Goal: Task Accomplishment & Management: Complete application form

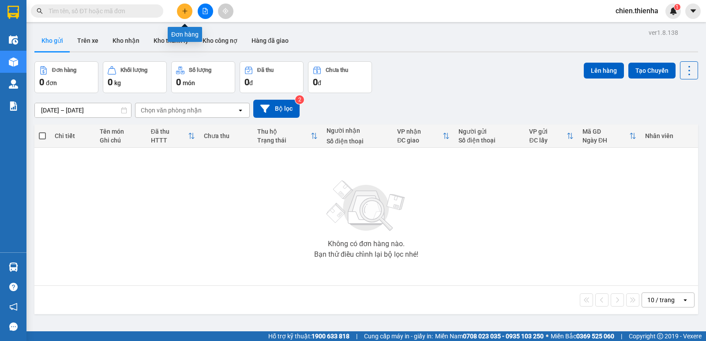
click at [183, 9] on icon "plus" at bounding box center [185, 11] width 6 height 6
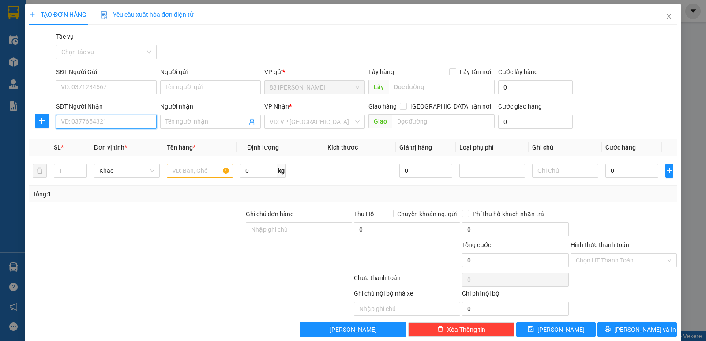
click at [114, 124] on input "SĐT Người Nhận" at bounding box center [106, 122] width 101 height 14
click at [113, 141] on div "0986792617 - an binh" at bounding box center [105, 140] width 89 height 10
type input "0986792617"
type input "an binh"
checkbox input "true"
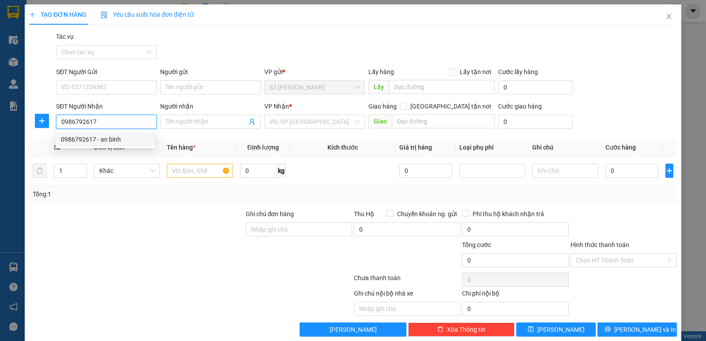
type input "TRÂN PHÚ"
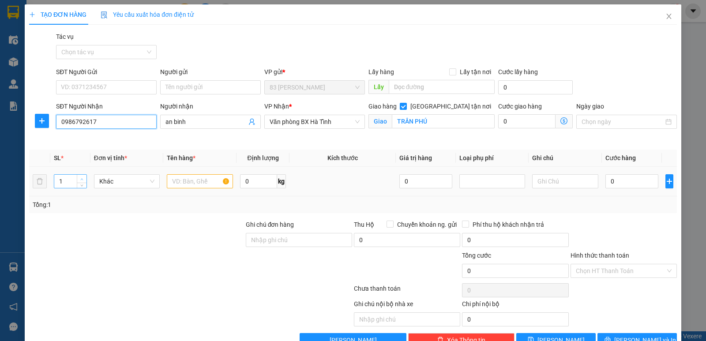
type input "0986792617"
click at [80, 178] on icon "up" at bounding box center [81, 179] width 3 height 3
type input "3"
click at [80, 178] on icon "up" at bounding box center [81, 179] width 3 height 3
click at [196, 182] on input "text" at bounding box center [200, 181] width 66 height 14
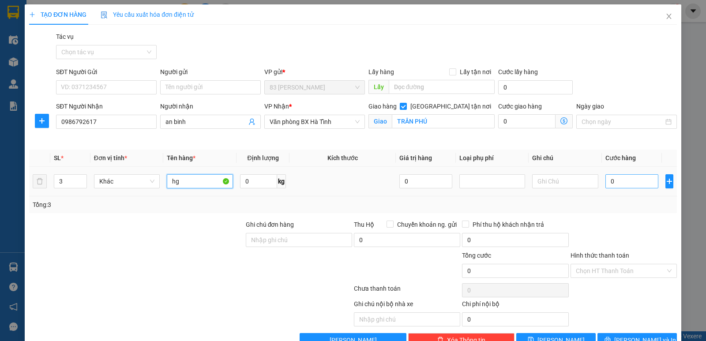
type input "hg"
click at [606, 183] on input "0" at bounding box center [632, 181] width 53 height 14
type input "10"
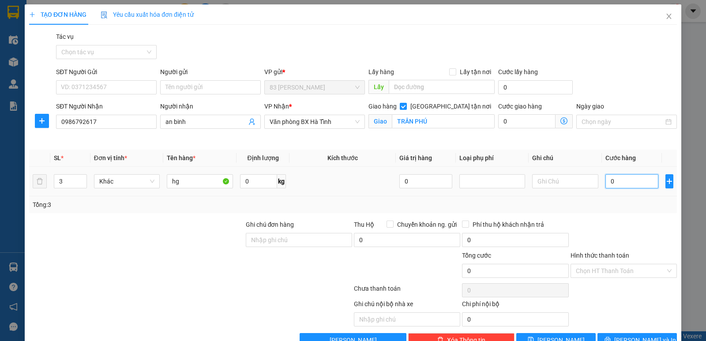
type input "10"
type input "150"
type input "1.500"
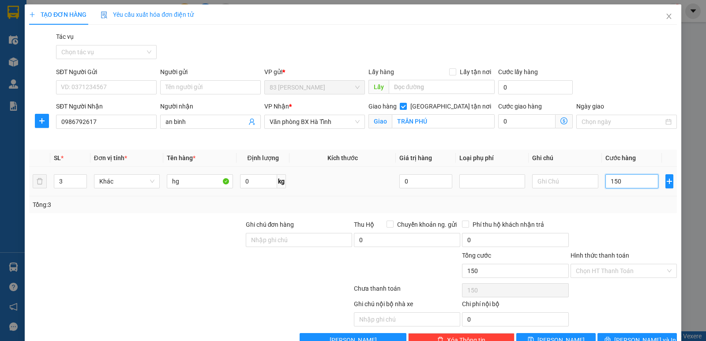
type input "1.500"
type input "15.000"
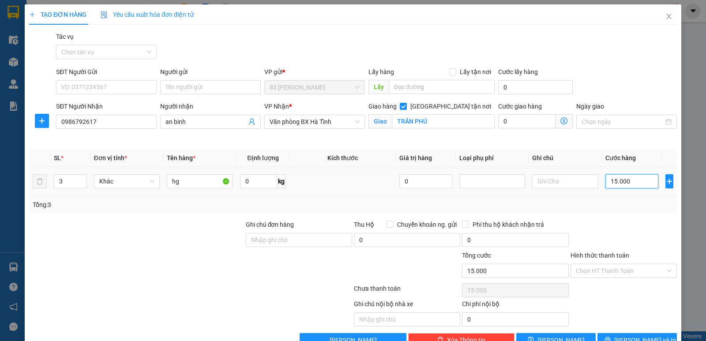
type input "150.000"
type input "1.500.000"
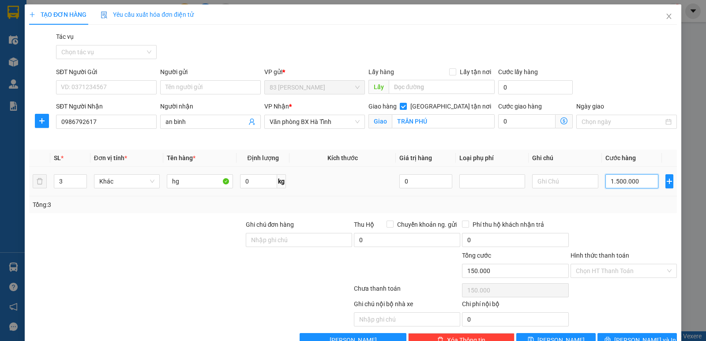
type input "1.500.000"
type input "150.000"
type input "15.000"
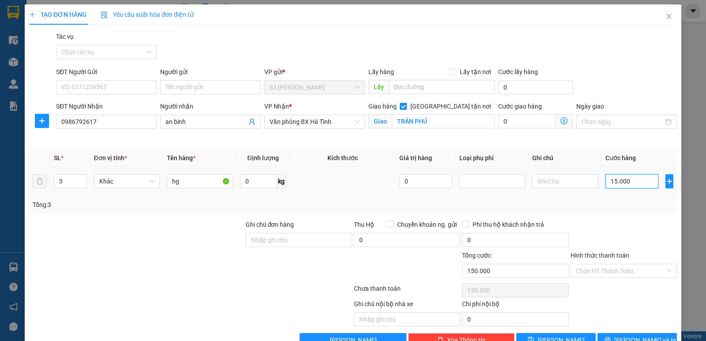
type input "15.000"
type input "150.000"
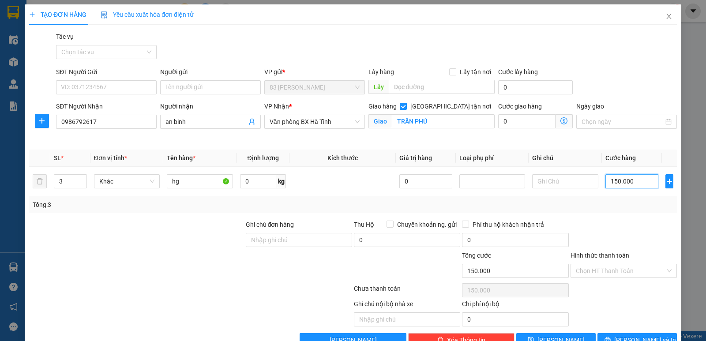
scroll to position [23, 0]
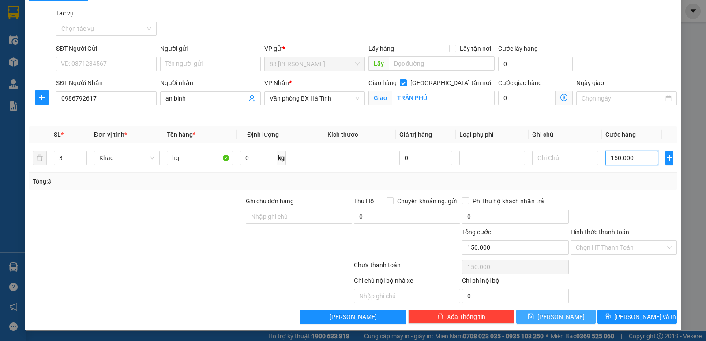
type input "150.000"
click at [532, 314] on button "[PERSON_NAME]" at bounding box center [556, 317] width 79 height 14
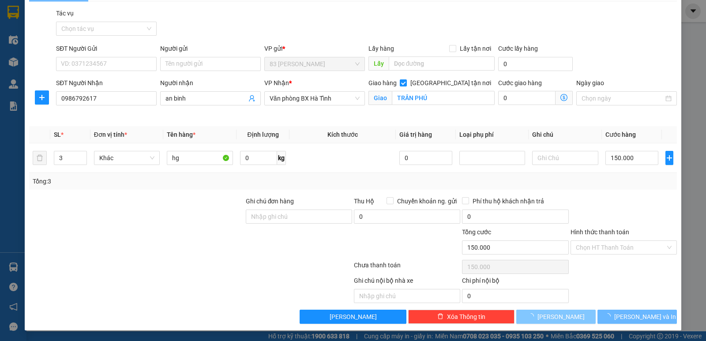
checkbox input "false"
type input "1"
type input "0"
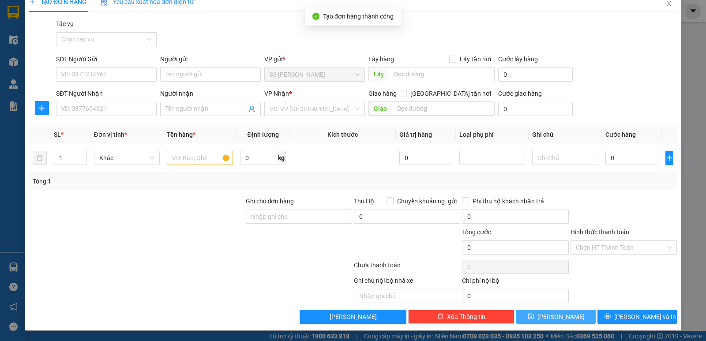
scroll to position [13, 0]
click at [99, 111] on input "SĐT Người Nhận" at bounding box center [106, 109] width 101 height 14
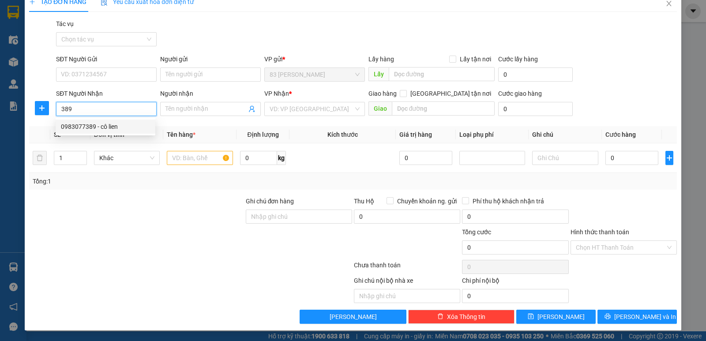
click at [99, 130] on div "0983077389 - cô lien" at bounding box center [105, 127] width 89 height 10
type input "0983077389"
type input "cô lien"
checkbox input "true"
type input "141 [PERSON_NAME]"
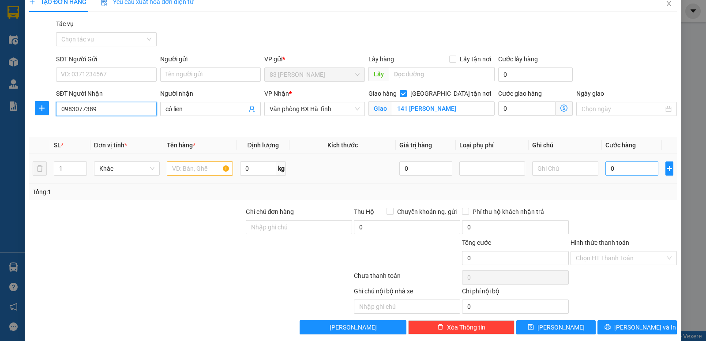
type input "0983077389"
click at [606, 169] on input "0" at bounding box center [632, 169] width 53 height 14
type input "5"
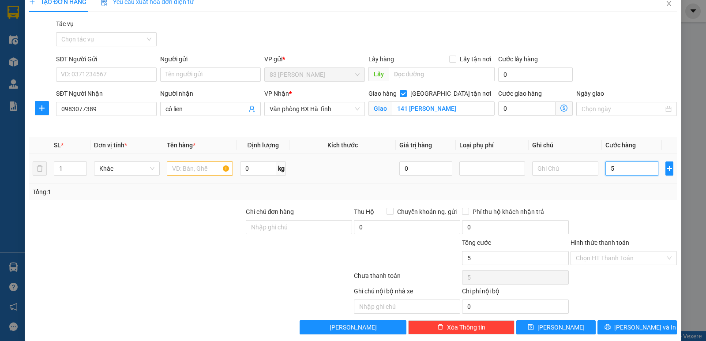
type input "50"
type input "500"
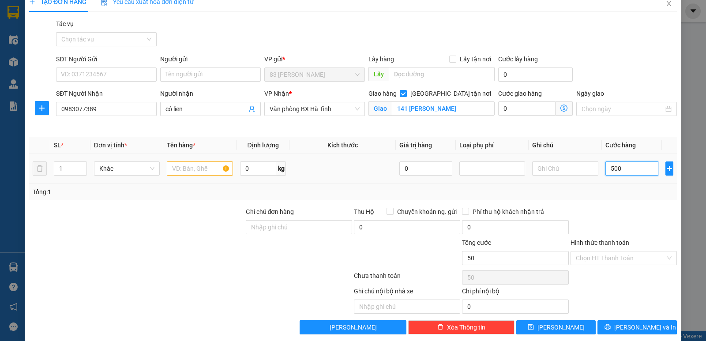
type input "500"
type input "5.000"
type input "50.000"
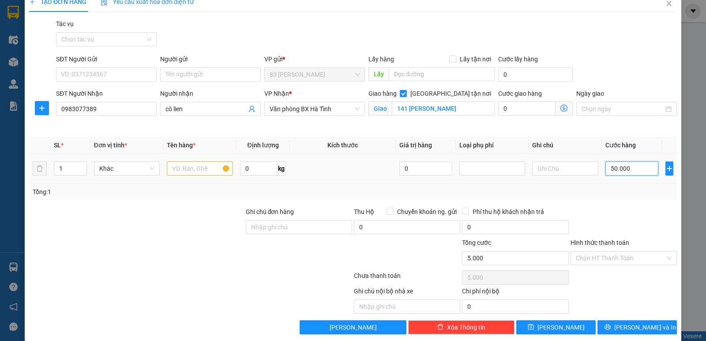
type input "50.000"
click at [200, 167] on input "text" at bounding box center [200, 169] width 66 height 14
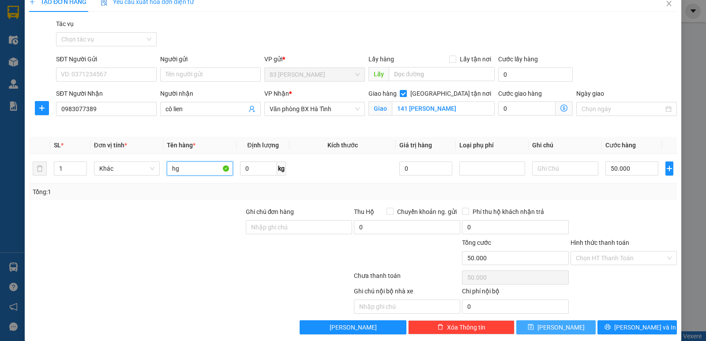
type input "hg"
click at [534, 329] on icon "save" at bounding box center [531, 328] width 6 height 6
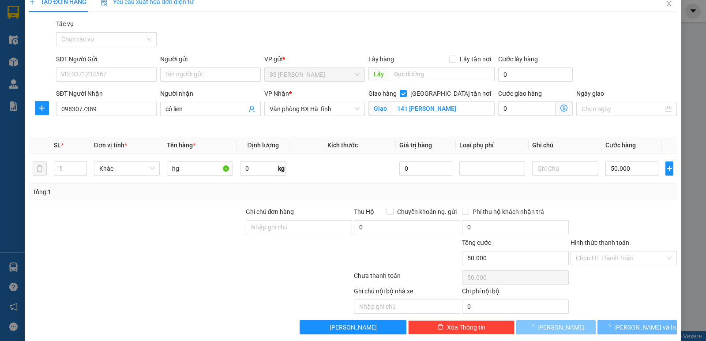
checkbox input "false"
type input "0"
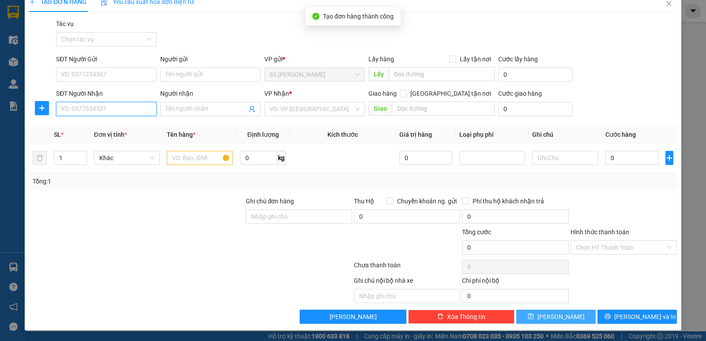
click at [109, 111] on input "SĐT Người Nhận" at bounding box center [106, 109] width 101 height 14
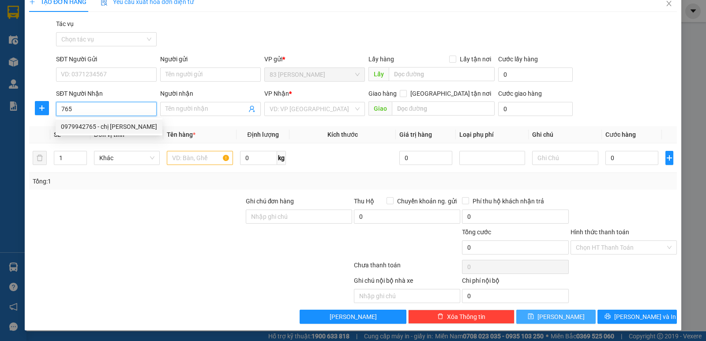
click at [103, 128] on div "0979942765 - chị [PERSON_NAME]" at bounding box center [109, 127] width 96 height 10
type input "0979942765"
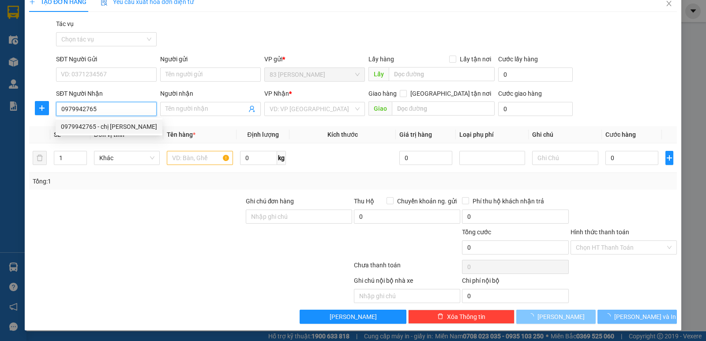
type input "chị [PERSON_NAME]"
checkbox input "true"
type input "360 [PERSON_NAME]"
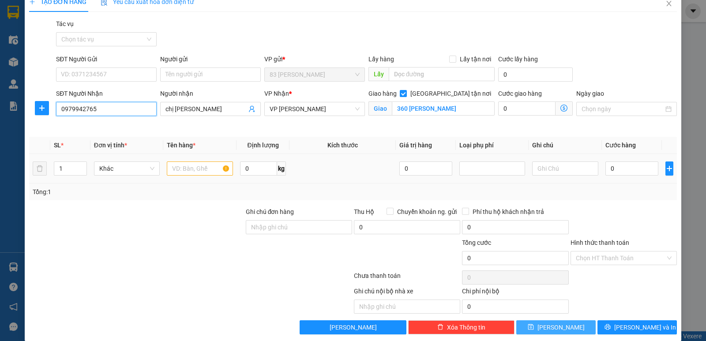
type input "0979942765"
click at [189, 170] on input "text" at bounding box center [200, 169] width 66 height 14
type input "hg"
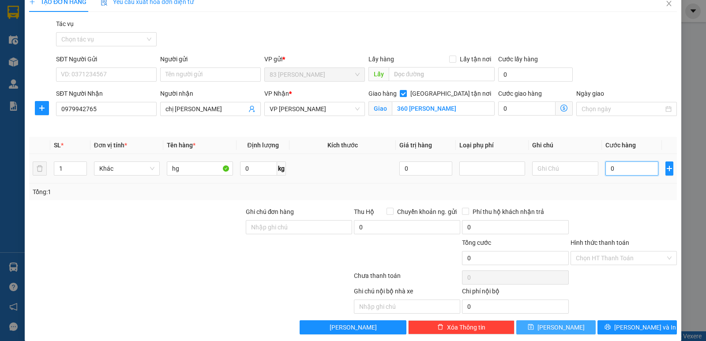
click at [606, 166] on input "0" at bounding box center [632, 169] width 53 height 14
type input "80"
type input "800"
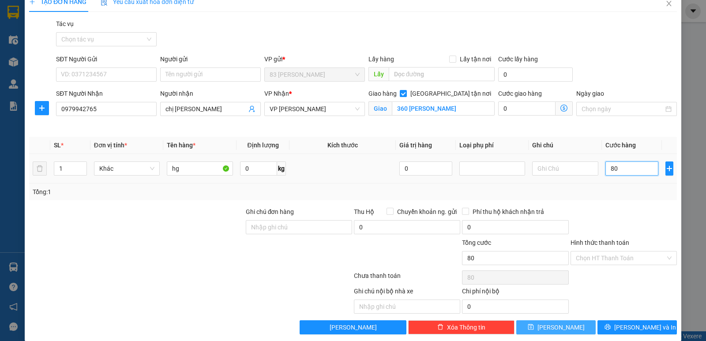
type input "800"
type input "8.000"
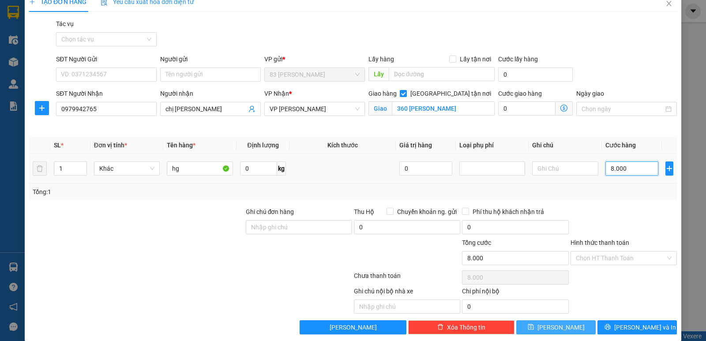
type input "80.000"
click at [556, 326] on span "[PERSON_NAME]" at bounding box center [561, 328] width 47 height 10
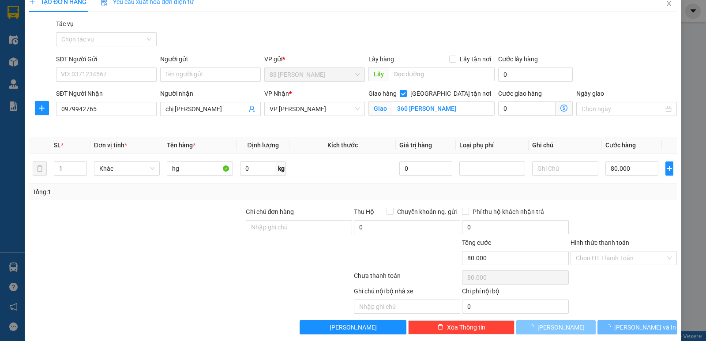
checkbox input "false"
type input "0"
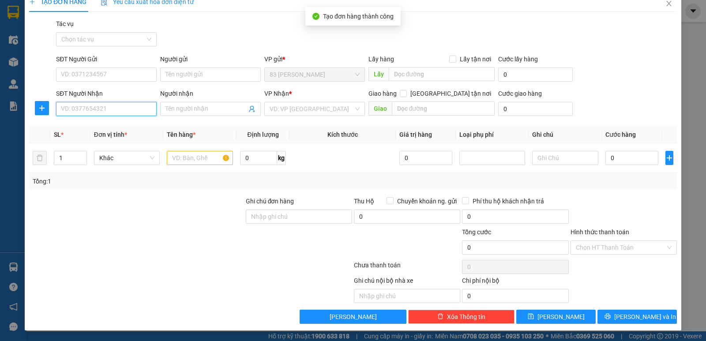
click at [100, 110] on input "SĐT Người Nhận" at bounding box center [106, 109] width 101 height 14
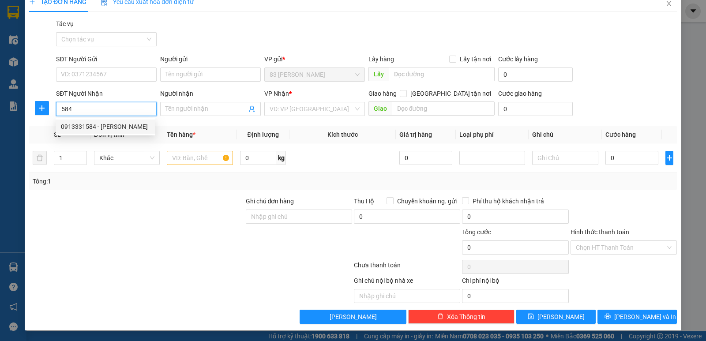
click at [101, 128] on div "0913331584 - [PERSON_NAME]" at bounding box center [105, 127] width 89 height 10
type input "0913331584"
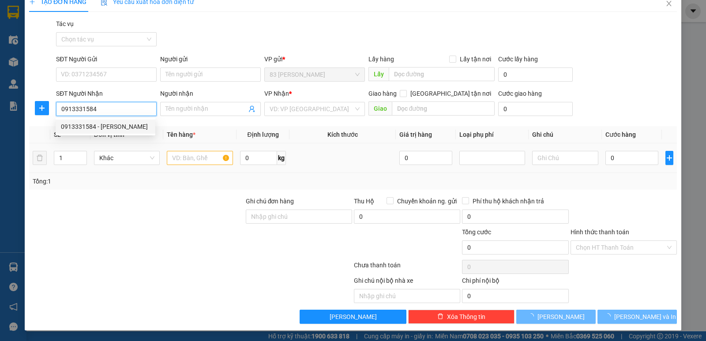
type input "c hằng"
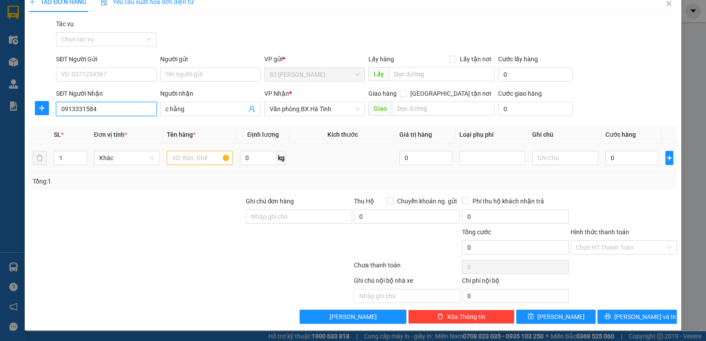
type input "0913331584"
click at [186, 163] on input "text" at bounding box center [200, 158] width 66 height 14
type input "xop"
click at [606, 158] on input "0" at bounding box center [632, 158] width 53 height 14
type input "5"
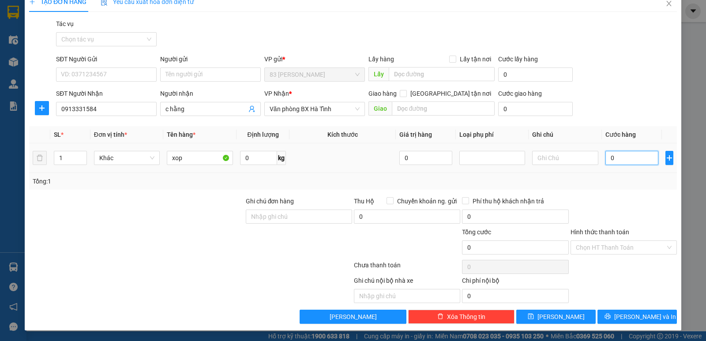
type input "5"
type input "50"
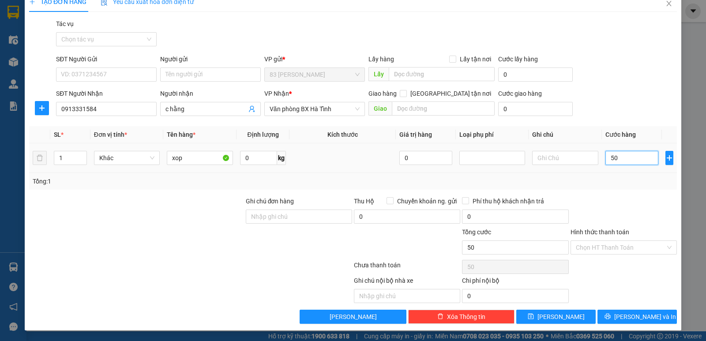
type input "500"
type input "5.000"
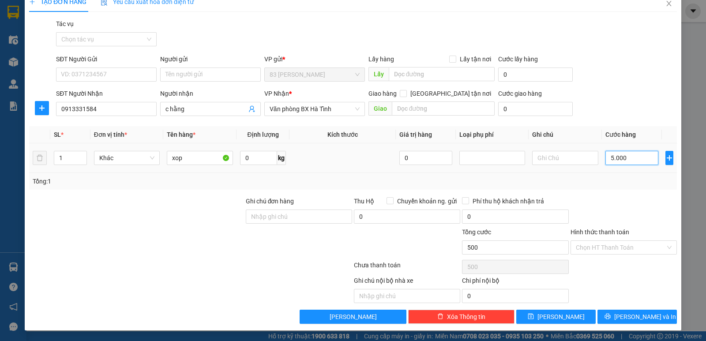
type input "5.000"
type input "50.000"
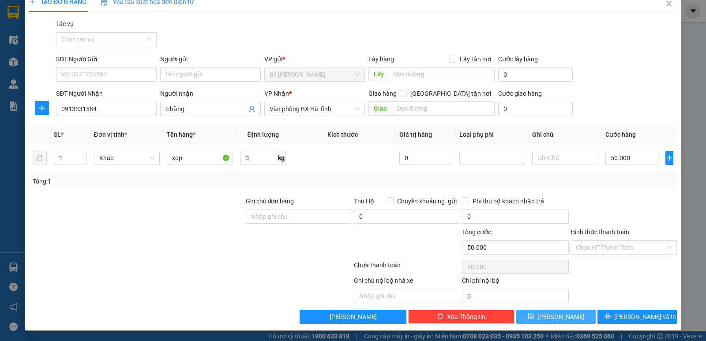
click at [553, 319] on span "[PERSON_NAME]" at bounding box center [561, 317] width 47 height 10
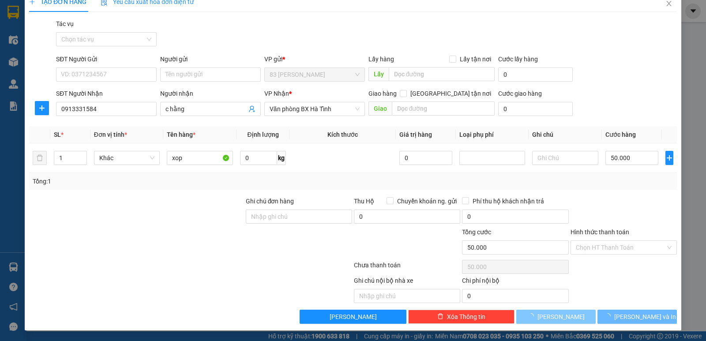
type input "0"
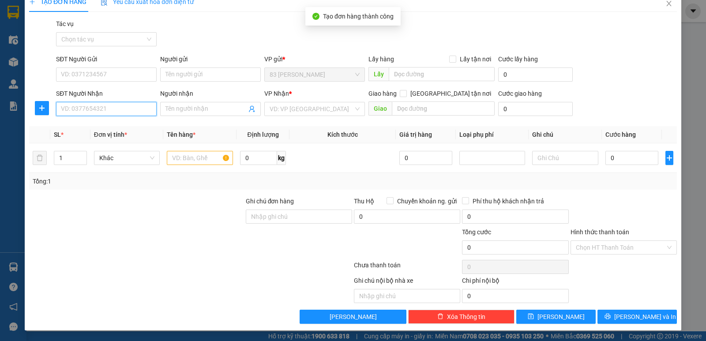
click at [113, 110] on input "SĐT Người Nhận" at bounding box center [106, 109] width 101 height 14
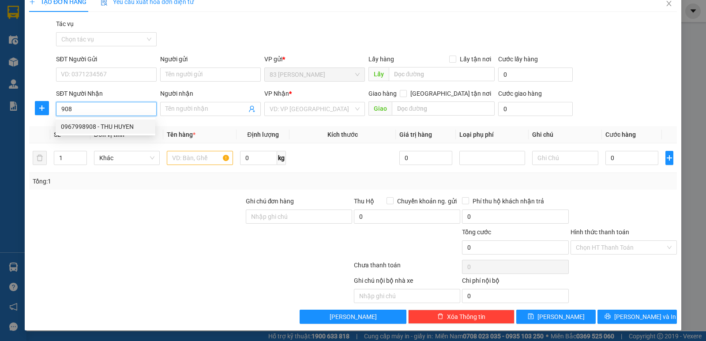
click at [108, 127] on div "0967998908 - THU HUYEN" at bounding box center [105, 127] width 89 height 10
type input "0967998908"
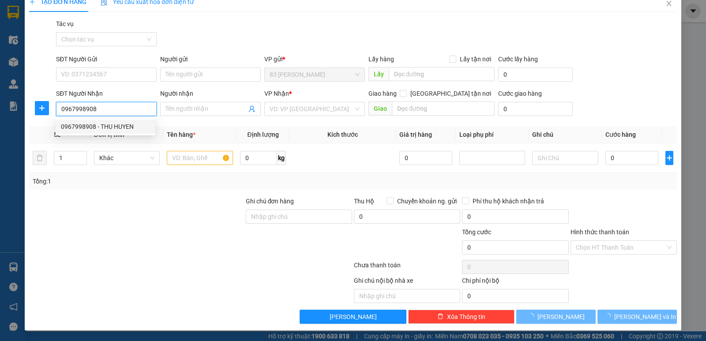
type input "THU HUYEN"
checkbox input "true"
type input "ngõ 379 [PERSON_NAME]"
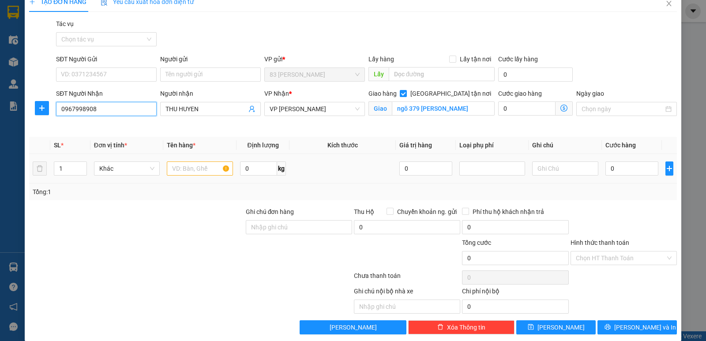
type input "0967998908"
click at [180, 168] on input "text" at bounding box center [200, 169] width 66 height 14
type input "xop"
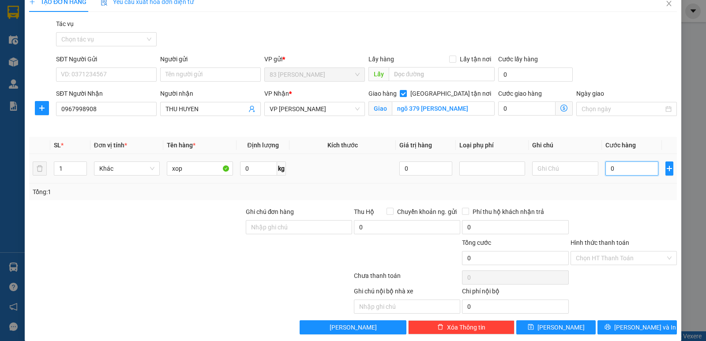
click at [606, 172] on input "0" at bounding box center [632, 169] width 53 height 14
type input "7"
type input "70"
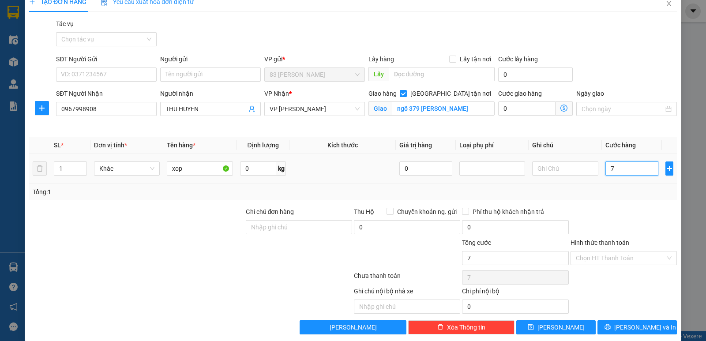
type input "70"
type input "700"
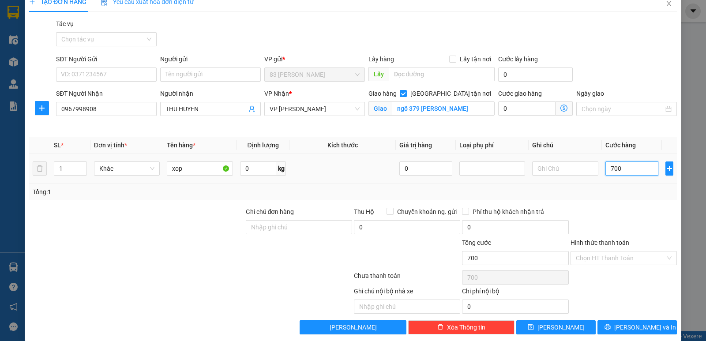
type input "7.000"
type input "70.000"
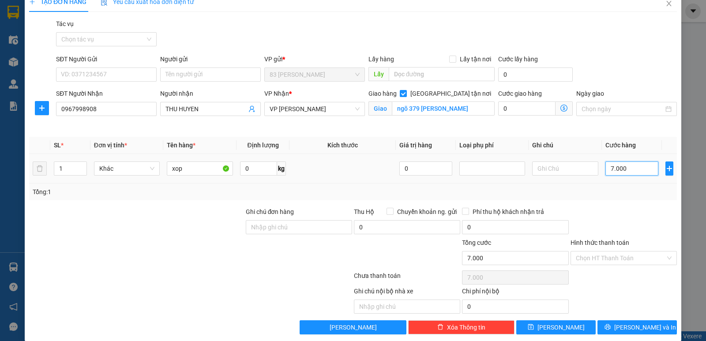
type input "70.000"
click at [534, 328] on icon "save" at bounding box center [531, 327] width 6 height 6
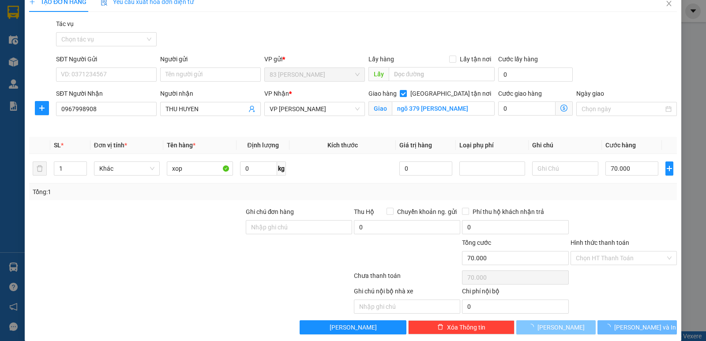
checkbox input "false"
type input "0"
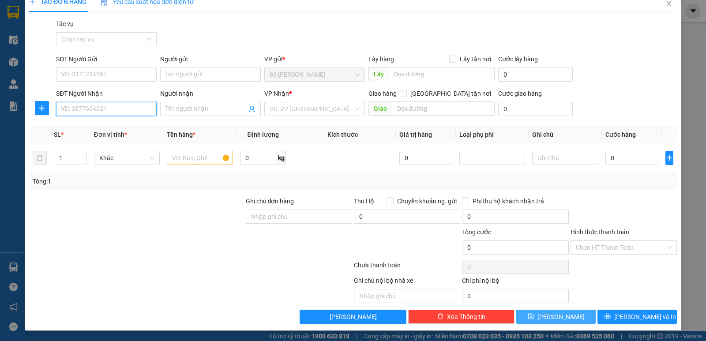
click at [79, 109] on input "SĐT Người Nhận" at bounding box center [106, 109] width 101 height 14
click at [86, 126] on div "0918736036 - [GEOGRAPHIC_DATA]" at bounding box center [110, 127] width 99 height 10
type input "0918736036"
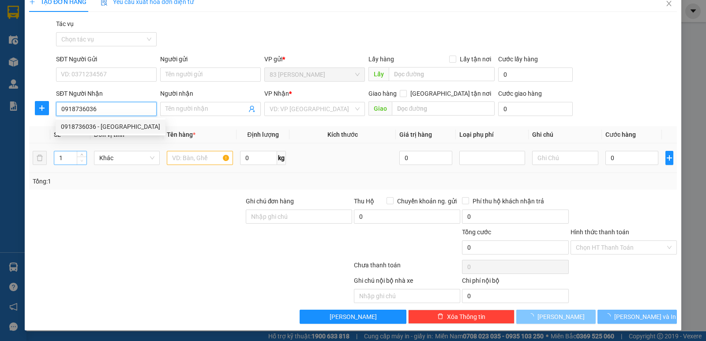
type input "bình minh"
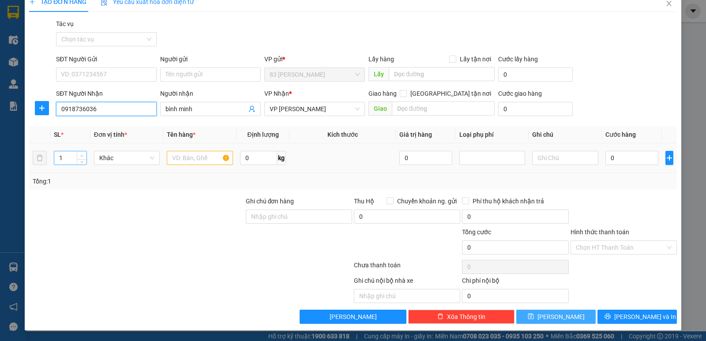
type input "0918736036"
type input "2"
click at [78, 156] on span "Increase Value" at bounding box center [82, 155] width 10 height 8
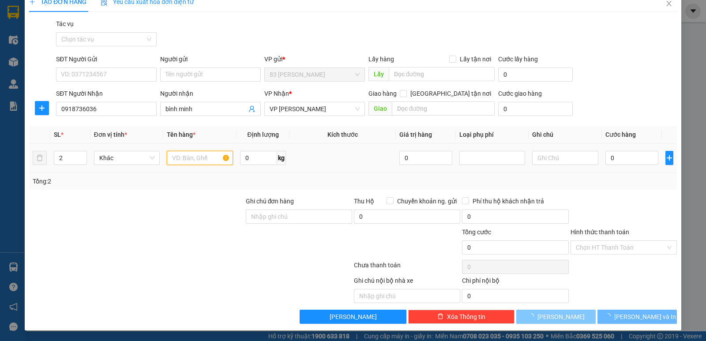
click at [184, 160] on input "text" at bounding box center [200, 158] width 66 height 14
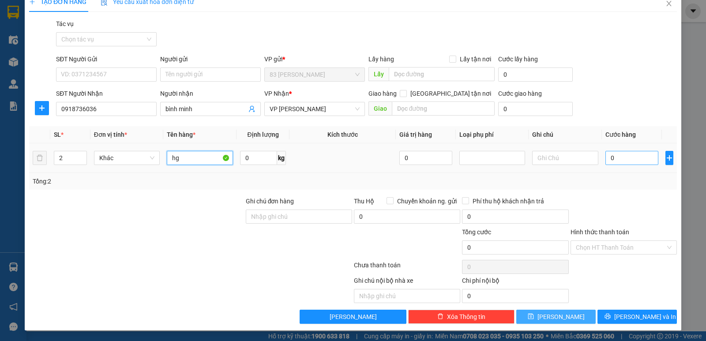
type input "hg"
click at [606, 160] on input "0" at bounding box center [632, 158] width 53 height 14
type input "1"
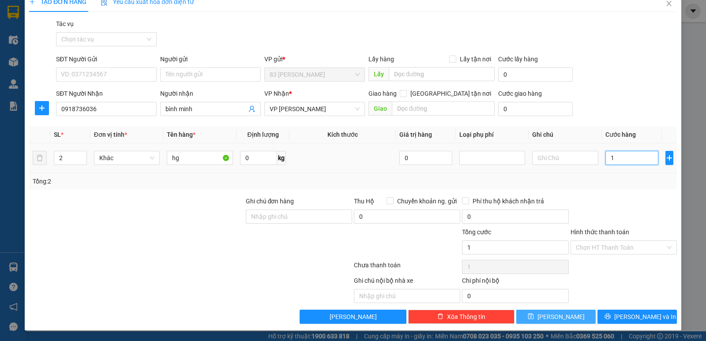
type input "15"
type input "150"
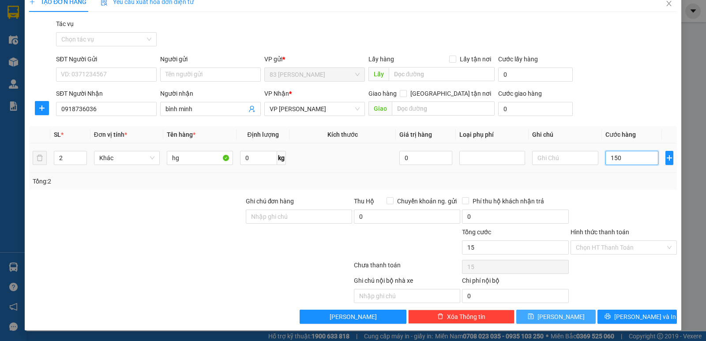
type input "150"
type input "1.500"
type input "15.000"
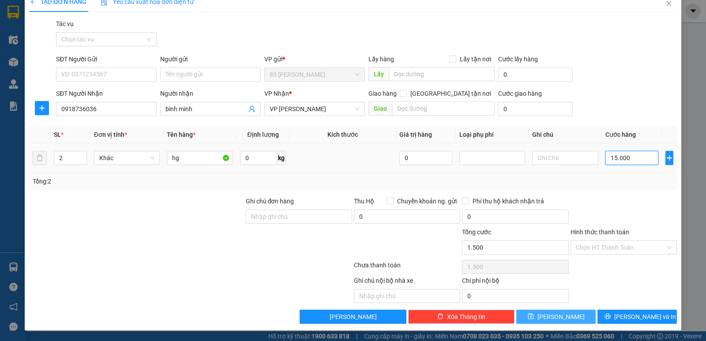
type input "15.000"
type input "150.000"
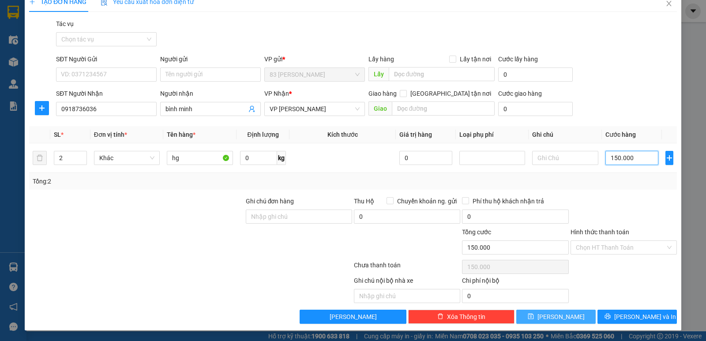
type input "150.000"
click at [540, 314] on button "[PERSON_NAME]" at bounding box center [556, 317] width 79 height 14
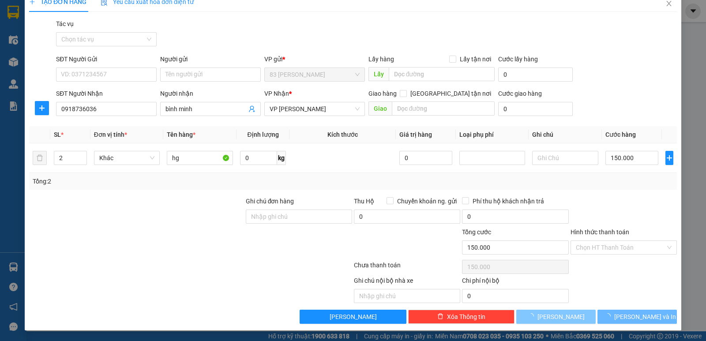
type input "1"
type input "0"
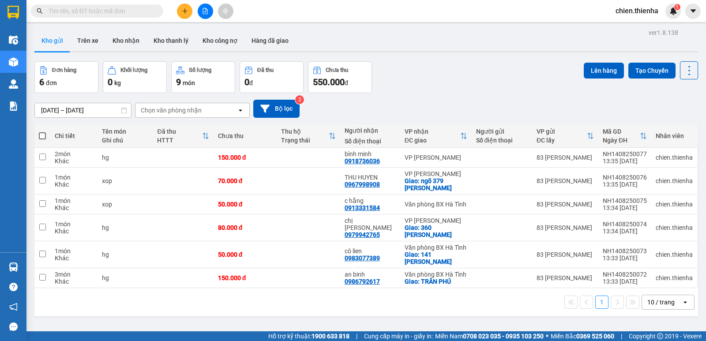
click at [41, 136] on span at bounding box center [42, 135] width 7 height 7
click at [42, 132] on input "checkbox" at bounding box center [42, 132] width 0 height 0
checkbox input "true"
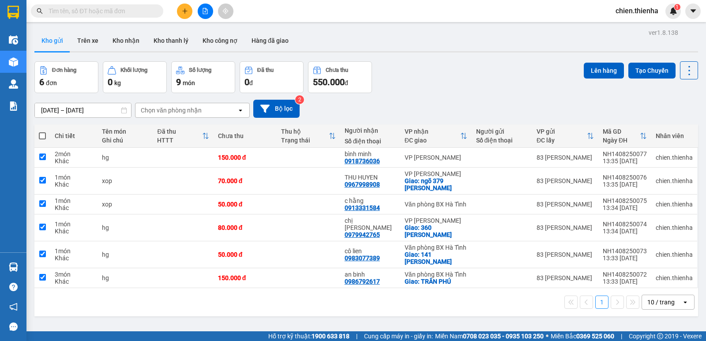
checkbox input "true"
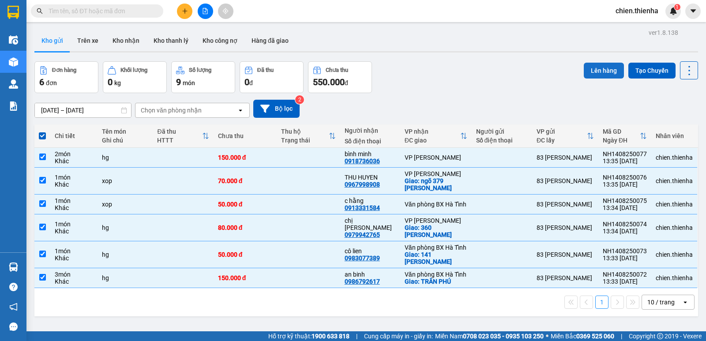
click at [597, 68] on button "Lên hàng" at bounding box center [604, 71] width 40 height 16
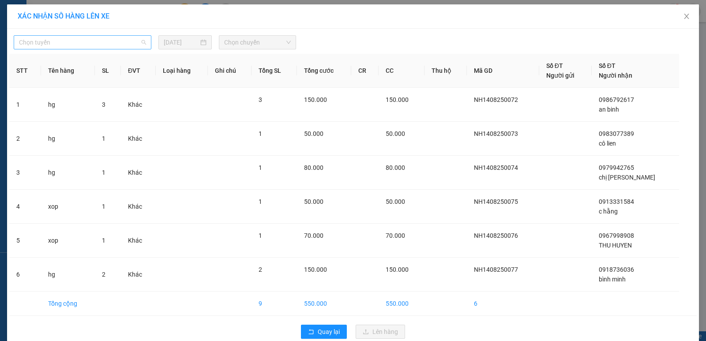
click at [66, 42] on span "Chọn tuyến" at bounding box center [82, 42] width 127 height 13
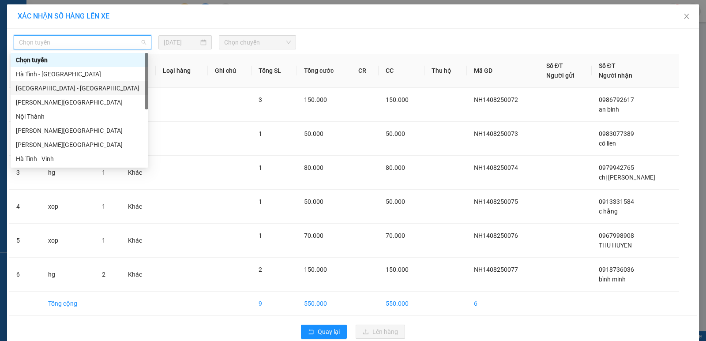
click at [65, 90] on div "[GEOGRAPHIC_DATA] - [GEOGRAPHIC_DATA]" at bounding box center [79, 88] width 127 height 10
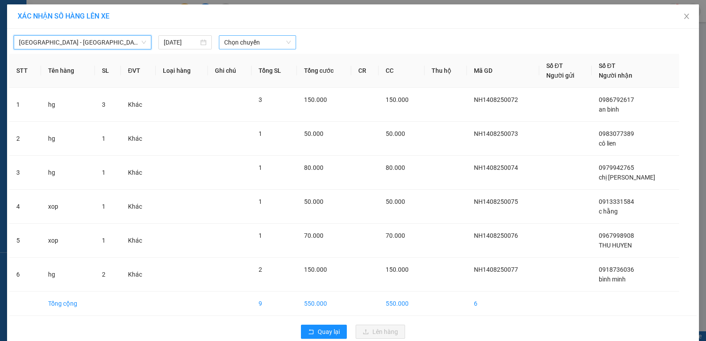
click at [276, 44] on span "Chọn chuyến" at bounding box center [257, 42] width 67 height 13
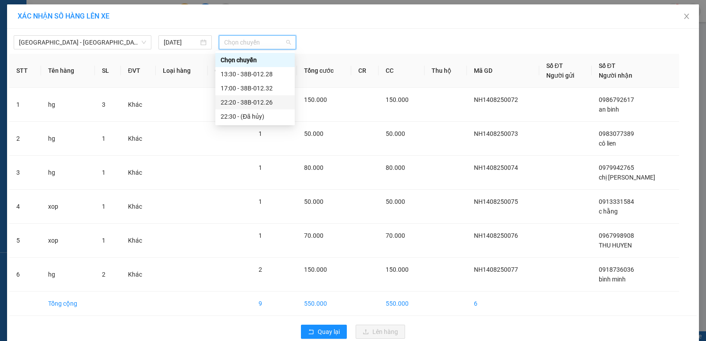
click at [261, 102] on div "22:20 - 38B-012.26" at bounding box center [255, 103] width 69 height 10
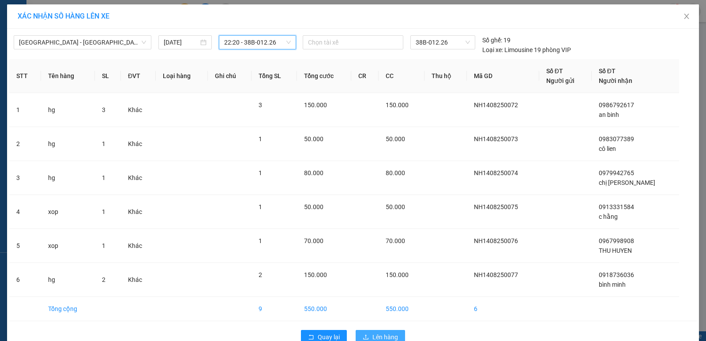
click at [373, 335] on span "Lên hàng" at bounding box center [386, 337] width 26 height 10
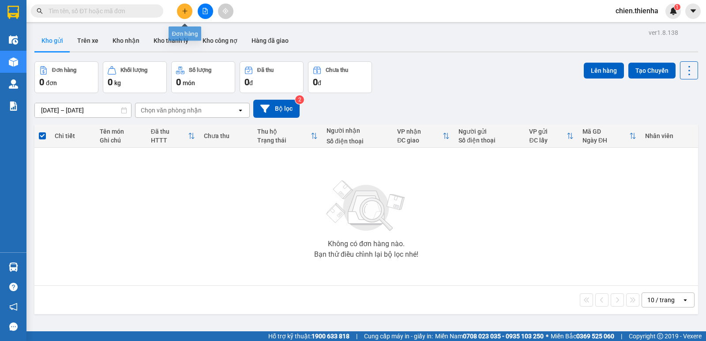
click at [188, 13] on button at bounding box center [184, 11] width 15 height 15
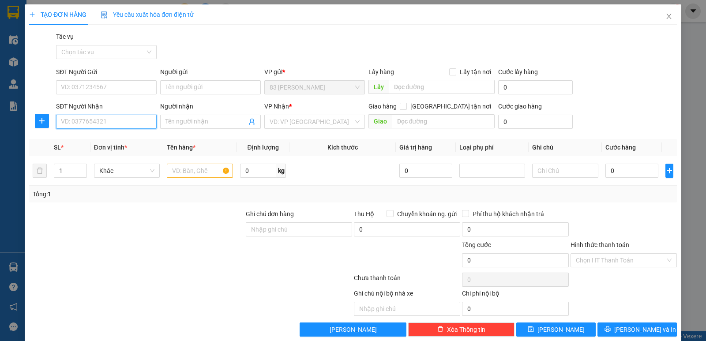
click at [110, 124] on input "SĐT Người Nhận" at bounding box center [106, 122] width 101 height 14
click at [102, 151] on div "0986258186 - HIẾU" at bounding box center [105, 154] width 89 height 10
type input "0986258186"
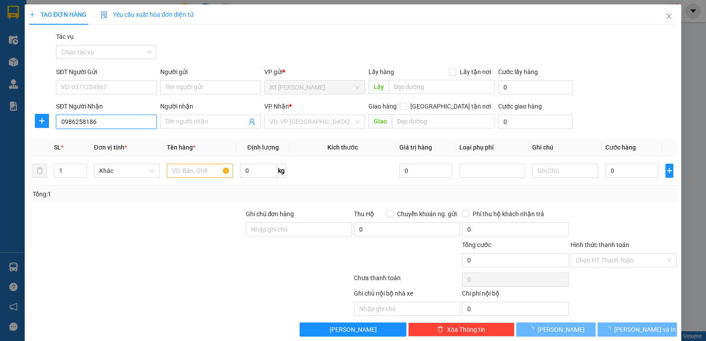
type input "HIẾU"
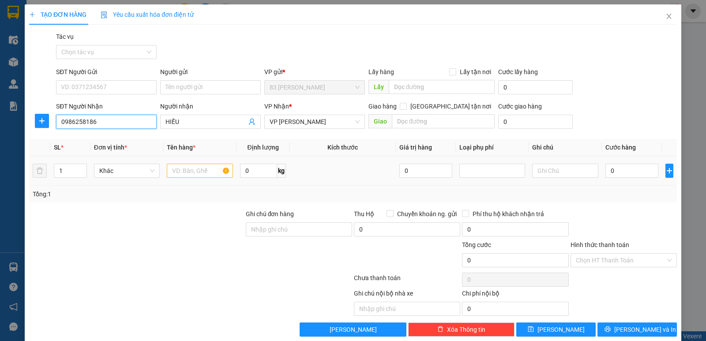
type input "0986258186"
click at [195, 173] on input "text" at bounding box center [200, 171] width 66 height 14
type input "hg"
click at [606, 169] on input "0" at bounding box center [632, 171] width 53 height 14
type input "5"
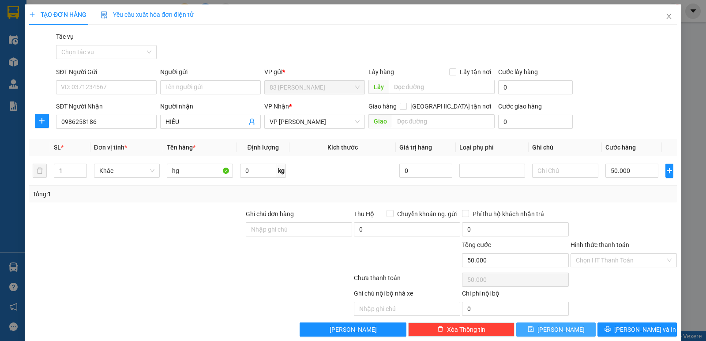
click at [557, 330] on span "[PERSON_NAME]" at bounding box center [561, 330] width 47 height 10
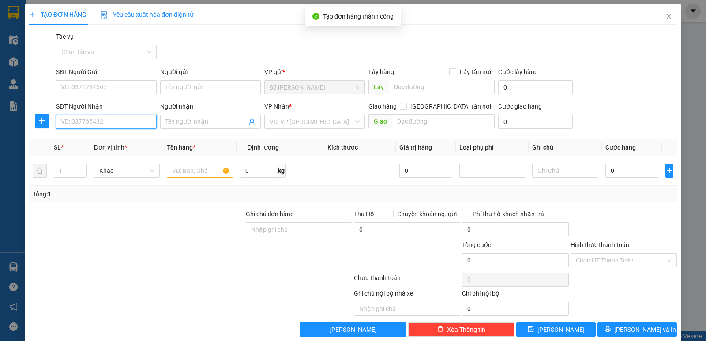
click at [98, 125] on input "SĐT Người Nhận" at bounding box center [106, 122] width 101 height 14
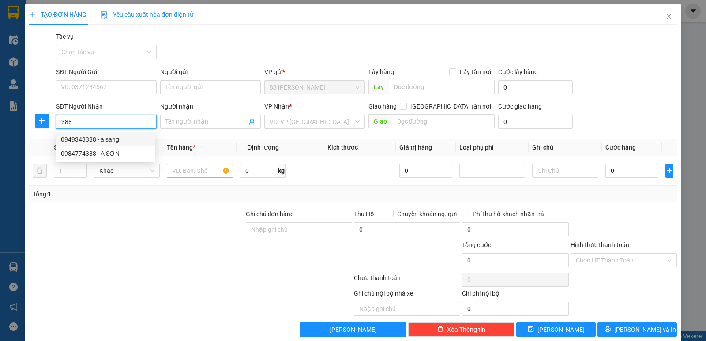
click at [93, 138] on div "0949343388 - a sang" at bounding box center [105, 140] width 89 height 10
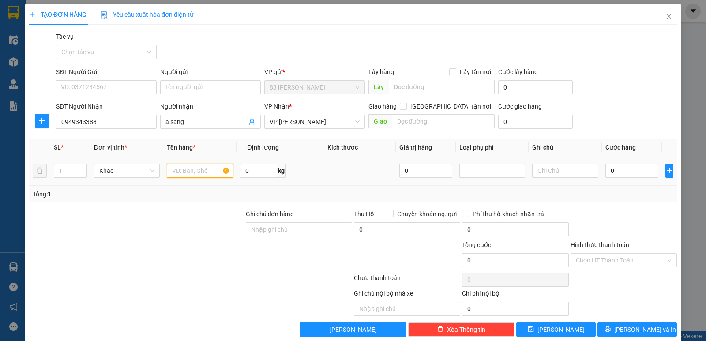
click at [193, 173] on input "text" at bounding box center [200, 171] width 66 height 14
click at [606, 173] on input "0" at bounding box center [632, 171] width 53 height 14
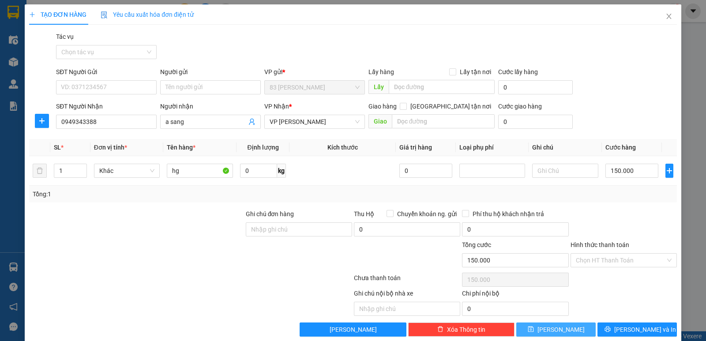
click at [559, 331] on span "[PERSON_NAME]" at bounding box center [561, 330] width 47 height 10
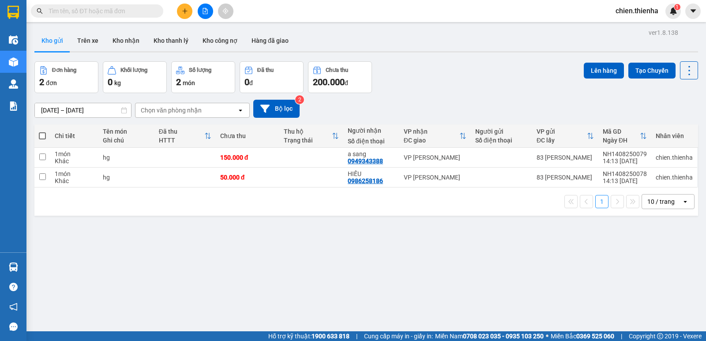
click at [41, 135] on span at bounding box center [42, 135] width 7 height 7
click at [42, 132] on input "checkbox" at bounding box center [42, 132] width 0 height 0
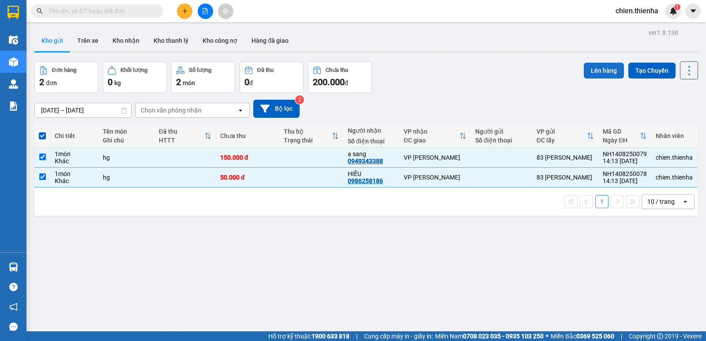
click at [603, 73] on button "Lên hàng" at bounding box center [604, 71] width 40 height 16
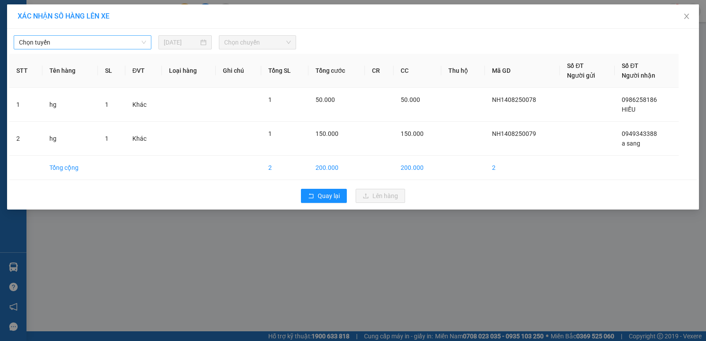
click at [81, 43] on span "Chọn tuyến" at bounding box center [82, 42] width 127 height 13
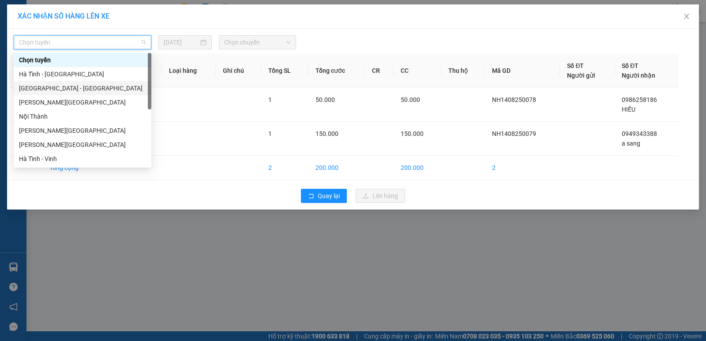
click at [47, 87] on div "[GEOGRAPHIC_DATA] - [GEOGRAPHIC_DATA]" at bounding box center [82, 88] width 127 height 10
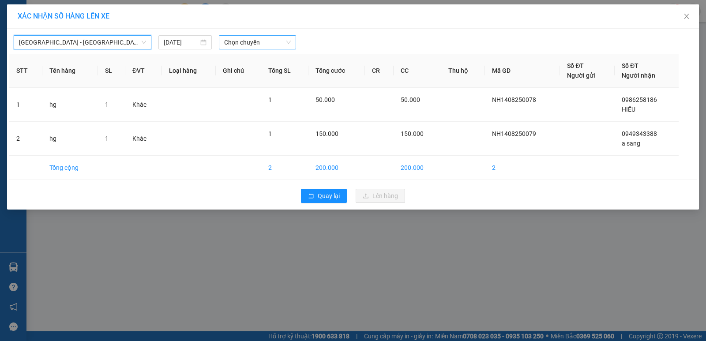
click at [265, 42] on span "Chọn chuyến" at bounding box center [257, 42] width 67 height 13
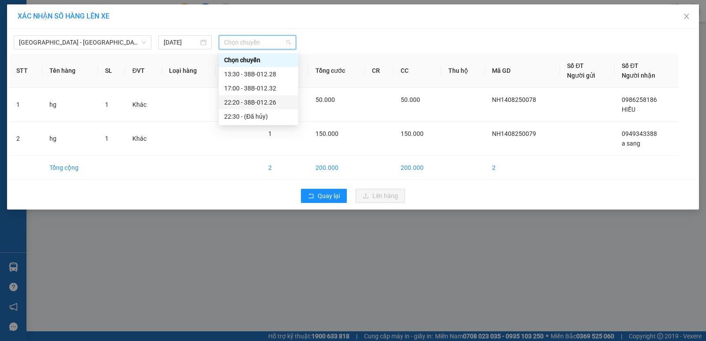
click at [265, 99] on div "22:20 - 38B-012.26" at bounding box center [258, 103] width 69 height 10
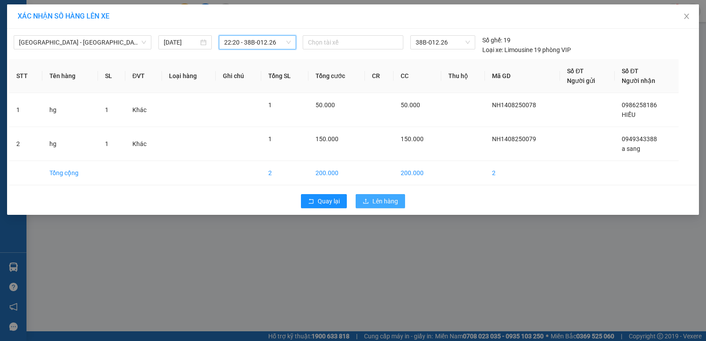
click at [371, 201] on button "Lên hàng" at bounding box center [380, 201] width 49 height 14
